Goal: Use online tool/utility: Utilize a website feature to perform a specific function

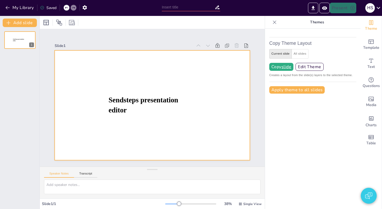
type input "test"
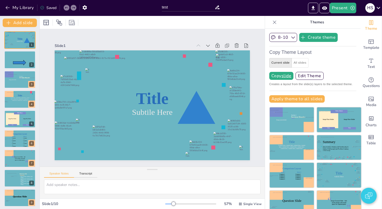
click at [274, 24] on icon at bounding box center [274, 22] width 5 height 5
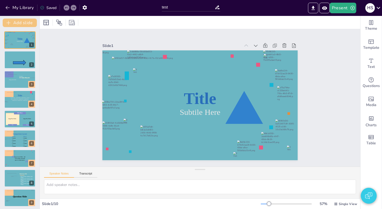
click at [25, 25] on button "Add slide" at bounding box center [20, 23] width 34 height 8
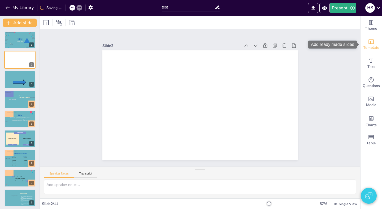
click at [372, 42] on icon "Add ready made slides" at bounding box center [370, 41] width 6 height 6
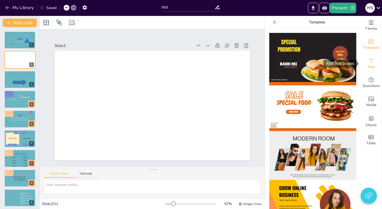
click at [365, 69] on div "Text" at bounding box center [370, 63] width 21 height 19
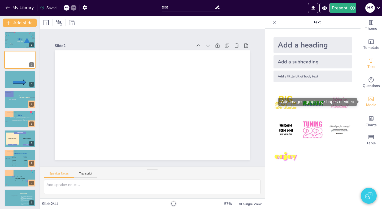
click at [370, 94] on div "Media" at bounding box center [370, 101] width 21 height 19
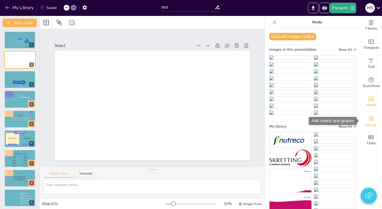
click at [374, 123] on span "Charts" at bounding box center [370, 125] width 11 height 6
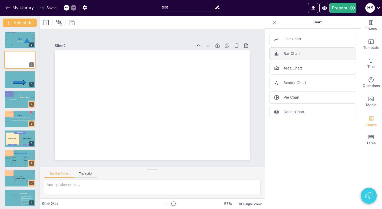
click at [301, 52] on div "Bar Chart" at bounding box center [312, 53] width 87 height 12
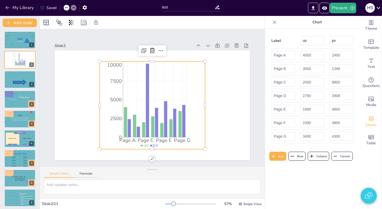
click at [275, 24] on icon at bounding box center [274, 22] width 5 height 5
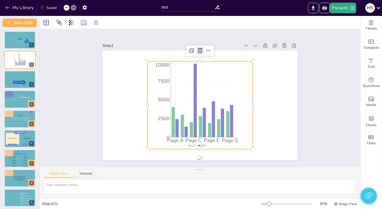
click at [198, 52] on icon at bounding box center [200, 50] width 6 height 6
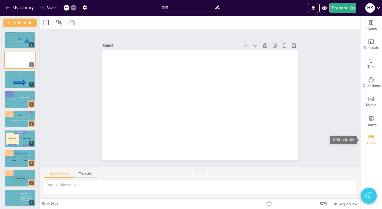
click at [370, 134] on icon "Add a table" at bounding box center [370, 137] width 6 height 6
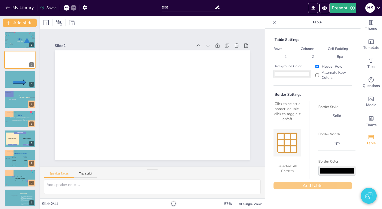
click at [300, 185] on button "Add table" at bounding box center [312, 185] width 78 height 7
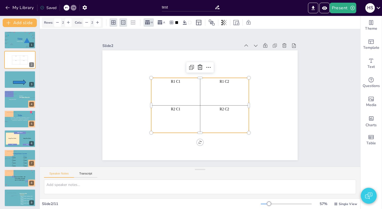
click at [239, 104] on div "R1 C2" at bounding box center [224, 91] width 46 height 25
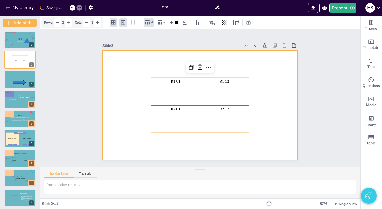
click at [268, 101] on div at bounding box center [199, 105] width 195 height 110
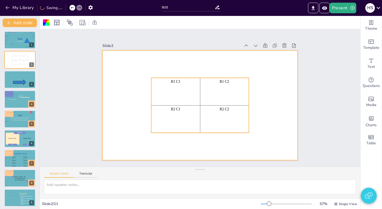
click at [234, 105] on td "R2 C2" at bounding box center [224, 119] width 49 height 28
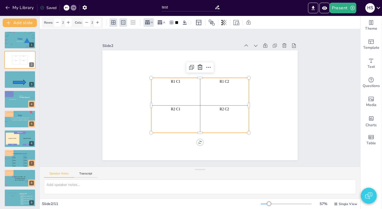
click at [224, 92] on div "R1 C2" at bounding box center [224, 91] width 46 height 25
click at [224, 92] on p "R1 C2" at bounding box center [224, 91] width 46 height 5
click at [235, 90] on div "R1 ffC2" at bounding box center [224, 91] width 46 height 25
click at [96, 21] on icon at bounding box center [97, 22] width 5 height 5
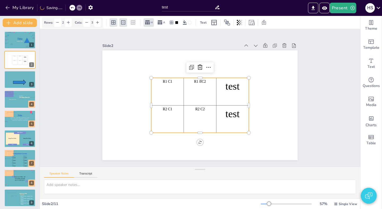
click at [235, 89] on p "test" at bounding box center [232, 86] width 30 height 14
click at [235, 89] on p "test" at bounding box center [232, 92] width 30 height 14
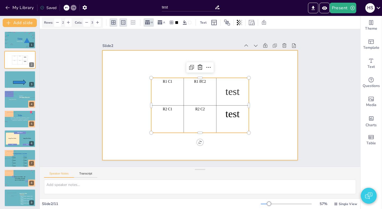
click at [268, 83] on div at bounding box center [199, 105] width 195 height 110
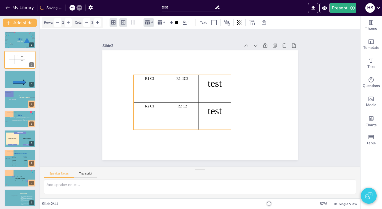
drag, startPoint x: 231, startPoint y: 93, endPoint x: 212, endPoint y: 90, distance: 18.3
click at [212, 90] on p "test" at bounding box center [215, 83] width 30 height 14
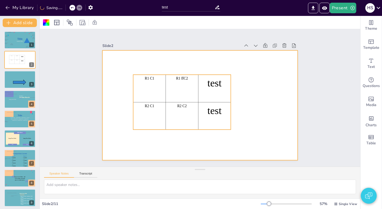
click at [208, 92] on div "test" at bounding box center [214, 88] width 30 height 25
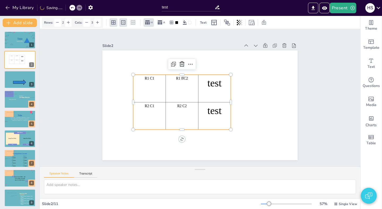
click at [208, 92] on div "test" at bounding box center [214, 88] width 30 height 25
click at [215, 90] on p "test" at bounding box center [214, 88] width 30 height 14
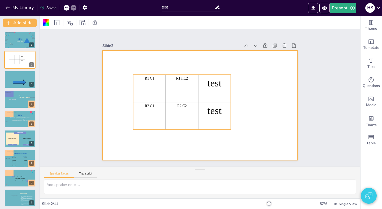
click at [205, 87] on p "test" at bounding box center [214, 83] width 30 height 14
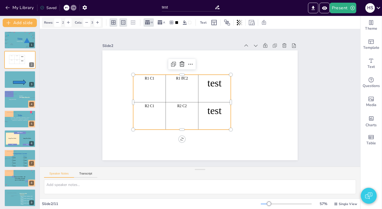
click at [215, 87] on p "test" at bounding box center [214, 83] width 30 height 14
click at [186, 25] on div at bounding box center [186, 22] width 11 height 8
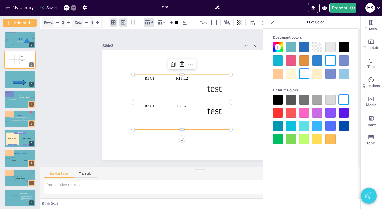
click at [289, 73] on div at bounding box center [291, 74] width 10 height 10
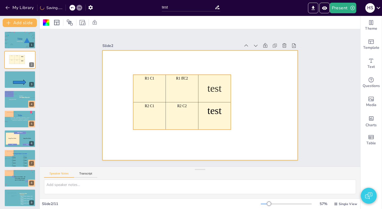
click at [214, 87] on p "test" at bounding box center [214, 88] width 30 height 14
click at [211, 87] on p "test" at bounding box center [214, 88] width 30 height 14
click at [192, 86] on div "R1 ffC2" at bounding box center [182, 88] width 30 height 25
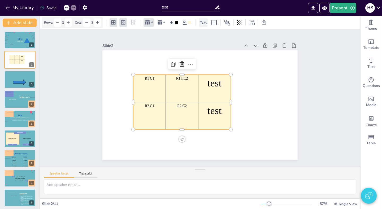
click at [203, 20] on span "Text" at bounding box center [203, 22] width 7 height 4
click at [143, 21] on div "A" at bounding box center [142, 22] width 7 height 5
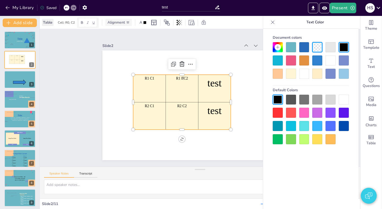
click at [294, 101] on div at bounding box center [291, 100] width 10 height 10
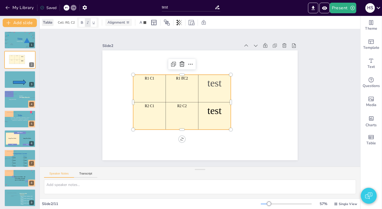
click at [88, 23] on icon at bounding box center [88, 23] width 4 height 4
click at [83, 22] on icon at bounding box center [82, 23] width 4 height 4
click at [93, 21] on icon at bounding box center [93, 22] width 2 height 3
click at [115, 25] on div "Alignment" at bounding box center [118, 22] width 26 height 7
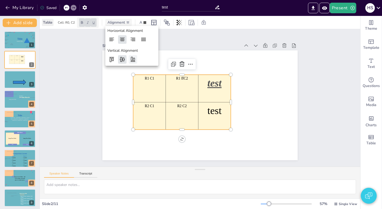
click at [133, 58] on icon at bounding box center [132, 59] width 5 height 5
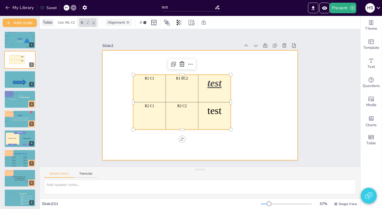
click at [247, 73] on div at bounding box center [199, 105] width 195 height 110
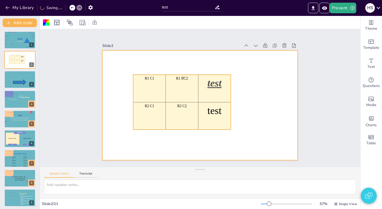
click at [219, 86] on u "test" at bounding box center [214, 82] width 14 height 11
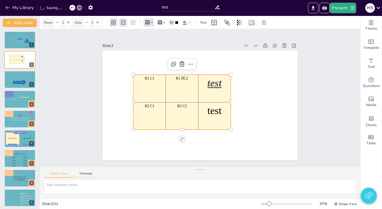
click at [219, 86] on u "test" at bounding box center [214, 82] width 14 height 11
click at [216, 98] on u "test" at bounding box center [214, 93] width 14 height 11
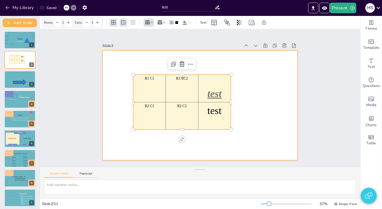
click at [256, 79] on div at bounding box center [199, 105] width 195 height 110
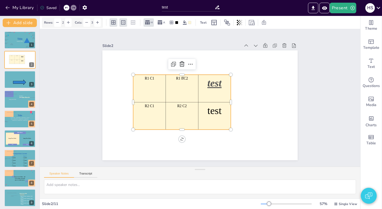
click at [183, 108] on p "R2 C2" at bounding box center [182, 105] width 30 height 5
click at [182, 117] on p "R2 C2" at bounding box center [182, 115] width 30 height 5
